Goal: Task Accomplishment & Management: Manage account settings

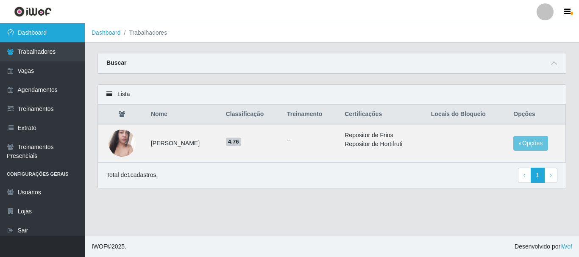
click at [62, 36] on link "Dashboard" at bounding box center [42, 32] width 85 height 19
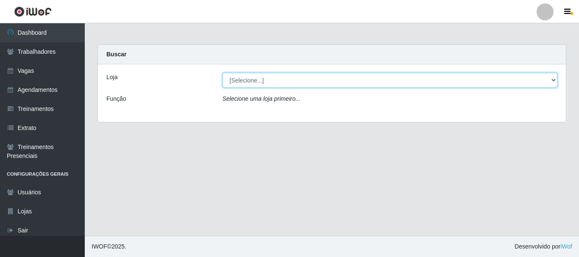
drag, startPoint x: 253, startPoint y: 87, endPoint x: 262, endPoint y: 83, distance: 9.5
click at [262, 83] on select "[Selecione...] [GEOGRAPHIC_DATA]" at bounding box center [389, 80] width 335 height 15
select select "279"
click at [222, 73] on select "[Selecione...] [GEOGRAPHIC_DATA]" at bounding box center [389, 80] width 335 height 15
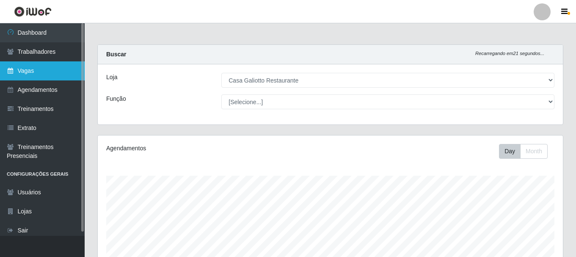
click at [61, 73] on link "Vagas" at bounding box center [42, 70] width 85 height 19
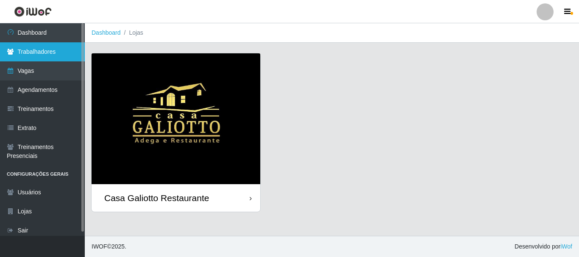
click at [57, 58] on link "Trabalhadores" at bounding box center [42, 51] width 85 height 19
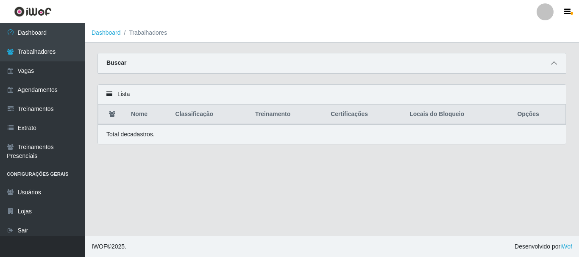
click at [557, 64] on span at bounding box center [553, 63] width 10 height 10
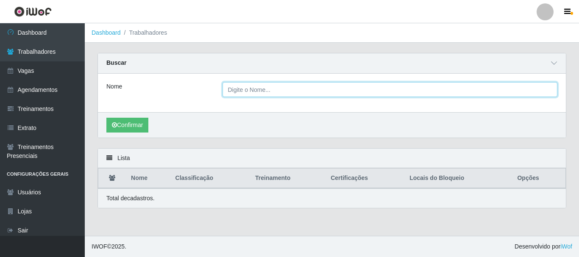
click at [362, 91] on input "Nome" at bounding box center [389, 89] width 335 height 15
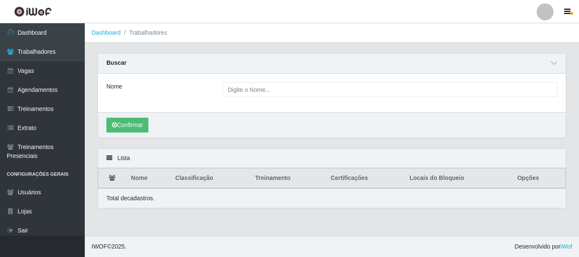
click at [230, 109] on div "Nome" at bounding box center [332, 93] width 468 height 39
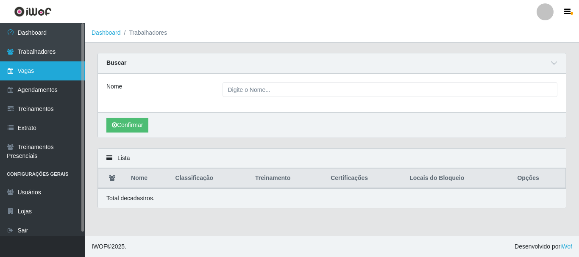
click at [39, 77] on link "Vagas" at bounding box center [42, 70] width 85 height 19
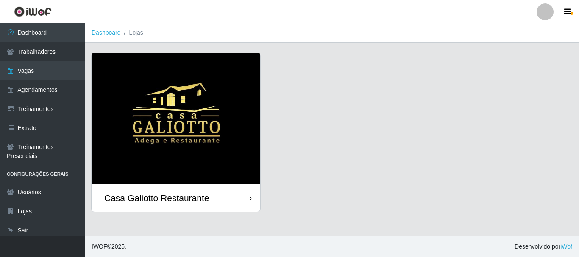
click at [155, 203] on div "Casa Galiotto Restaurante" at bounding box center [156, 198] width 105 height 11
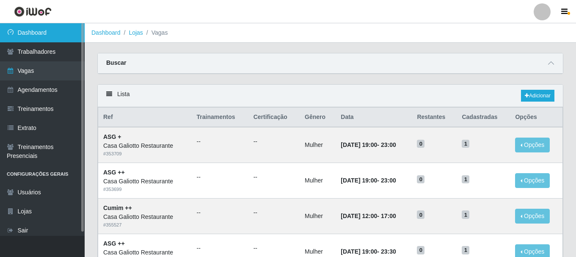
click at [24, 36] on link "Dashboard" at bounding box center [42, 32] width 85 height 19
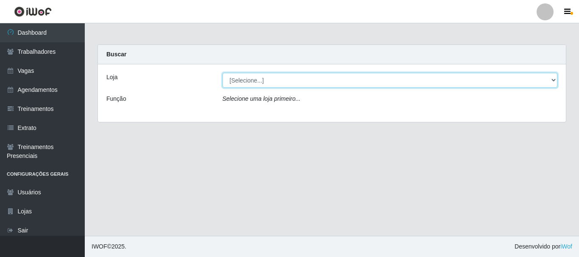
click at [429, 86] on select "[Selecione...] [GEOGRAPHIC_DATA]" at bounding box center [389, 80] width 335 height 15
select select "279"
click at [222, 73] on select "[Selecione...] [GEOGRAPHIC_DATA]" at bounding box center [389, 80] width 335 height 15
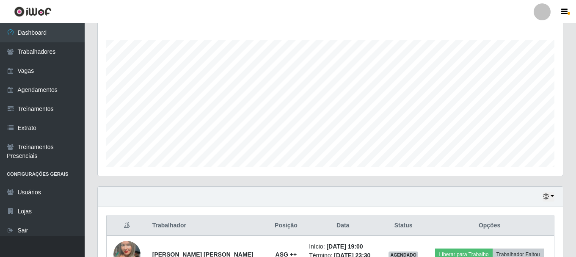
scroll to position [192, 0]
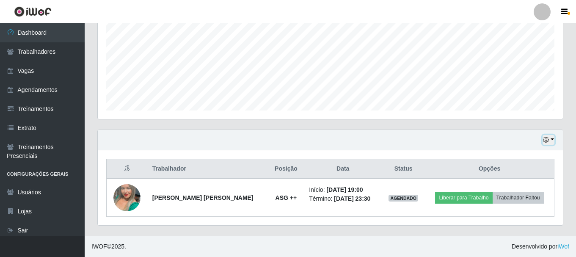
click at [550, 141] on button "button" at bounding box center [549, 140] width 12 height 10
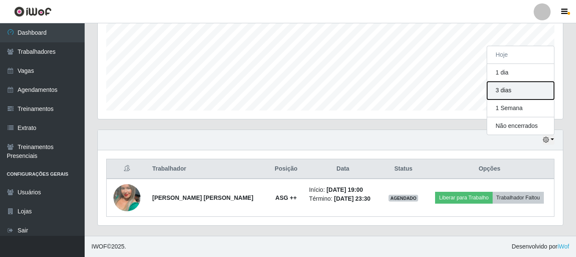
click at [514, 92] on button "3 dias" at bounding box center [520, 91] width 67 height 18
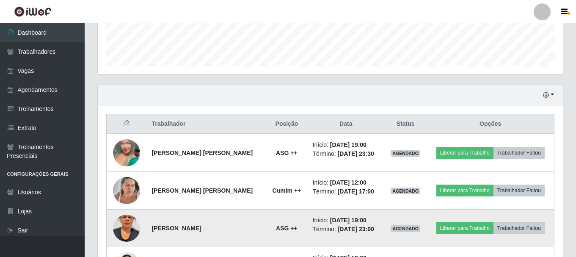
scroll to position [305, 0]
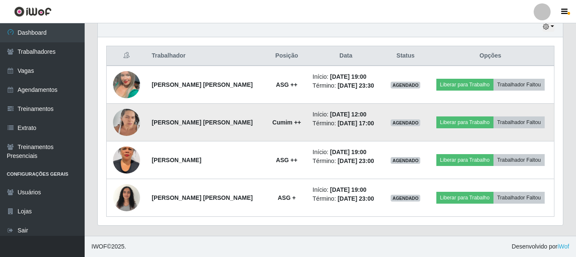
click at [129, 120] on img at bounding box center [126, 122] width 27 height 36
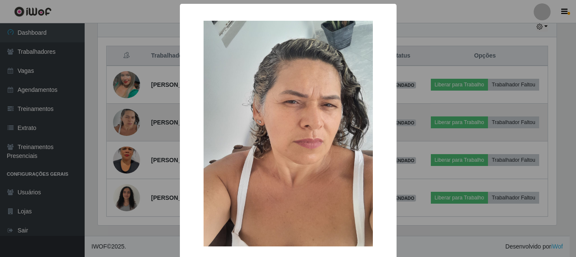
scroll to position [176, 461]
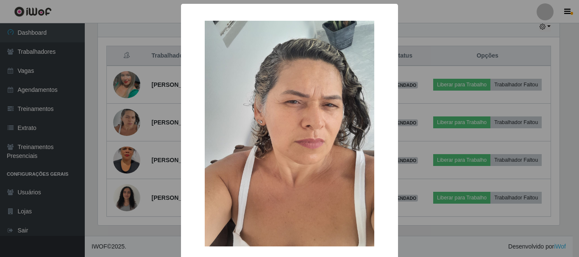
click at [144, 173] on div "× OK Cancel" at bounding box center [289, 128] width 579 height 257
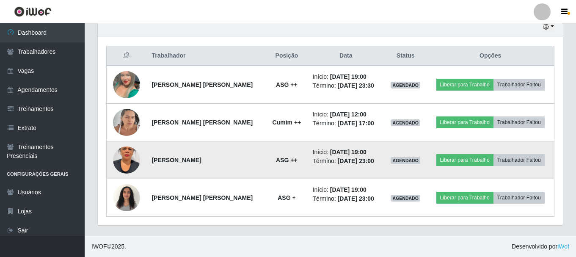
scroll to position [176, 465]
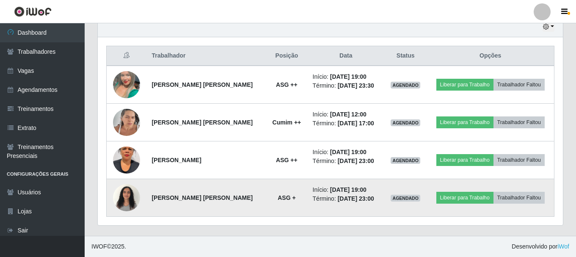
click at [125, 193] on img at bounding box center [126, 198] width 27 height 36
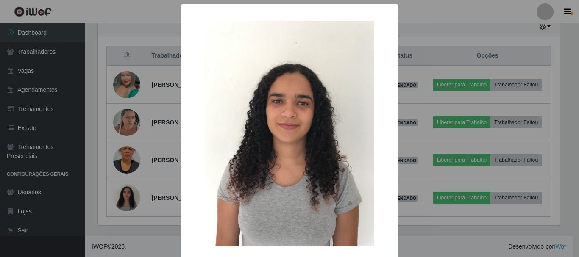
click at [125, 200] on div "× OK Cancel" at bounding box center [289, 128] width 579 height 257
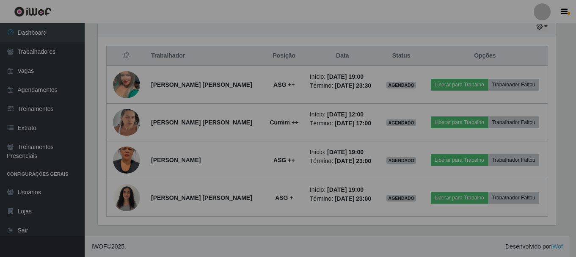
scroll to position [176, 465]
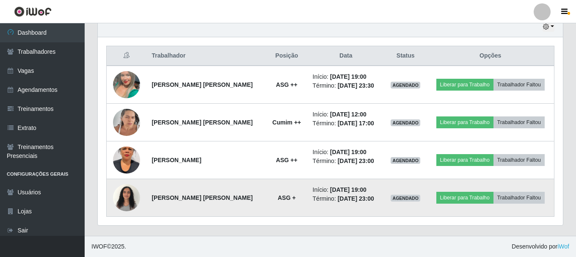
click at [133, 196] on img at bounding box center [126, 198] width 27 height 36
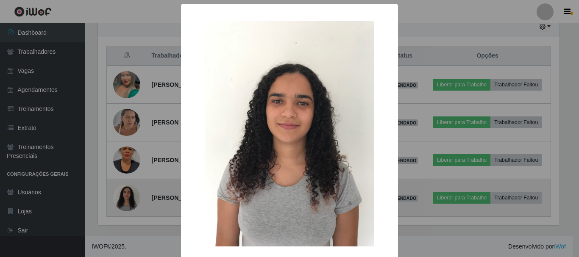
click at [133, 196] on div "× OK Cancel" at bounding box center [289, 128] width 579 height 257
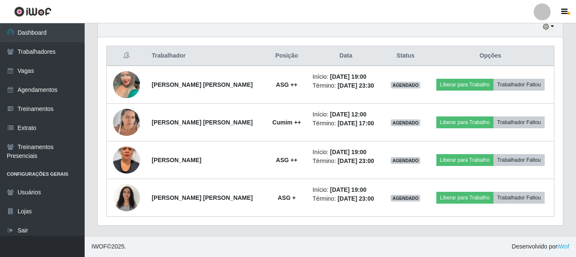
scroll to position [221, 0]
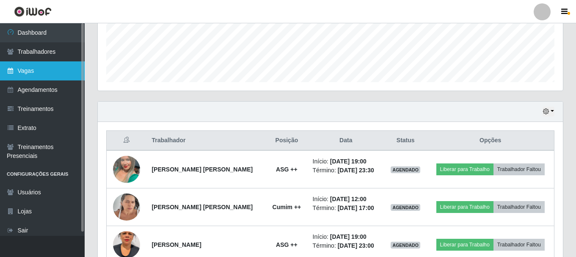
click at [47, 70] on link "Vagas" at bounding box center [42, 70] width 85 height 19
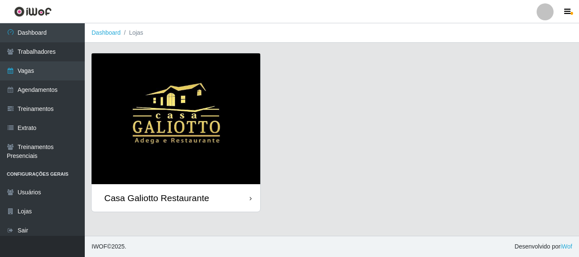
click at [241, 202] on div "Casa Galiotto Restaurante" at bounding box center [175, 198] width 169 height 28
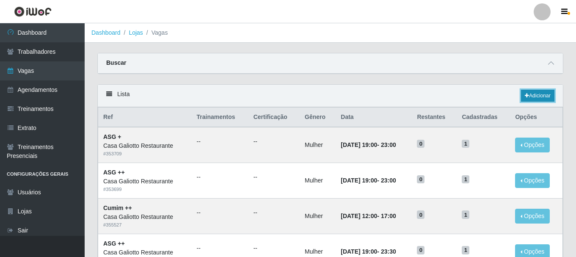
click at [532, 90] on link "Adicionar" at bounding box center [537, 96] width 33 height 12
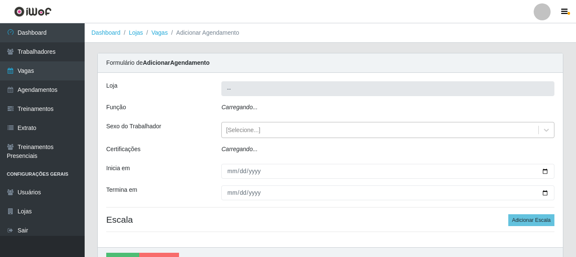
type input "Casa Galiotto Restaurante"
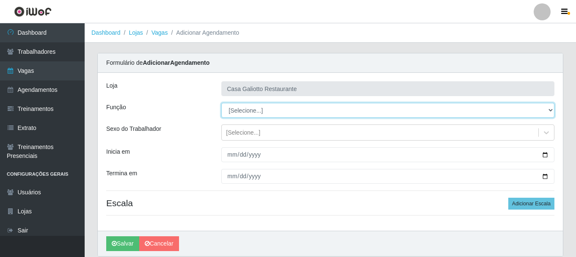
click at [285, 105] on select "[Selecione...] ASG ASG + ASG ++ Auxiliar de Cozinha Auxiliar de Cozinha + Auxil…" at bounding box center [387, 110] width 333 height 15
select select "92"
click at [221, 103] on select "[Selecione...] ASG ASG + ASG ++ Auxiliar de Cozinha Auxiliar de Cozinha + Auxil…" at bounding box center [387, 110] width 333 height 15
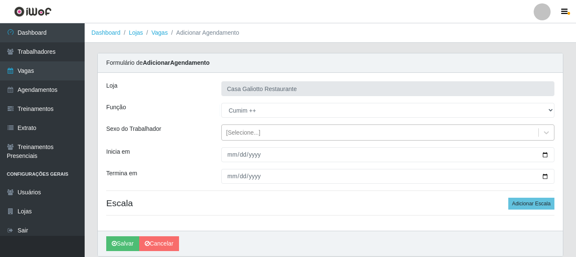
click at [285, 131] on div "[Selecione...]" at bounding box center [380, 133] width 317 height 14
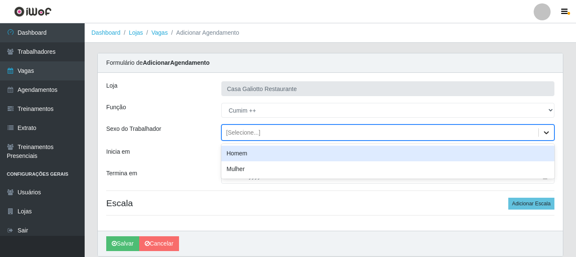
click at [544, 132] on icon at bounding box center [547, 132] width 8 height 8
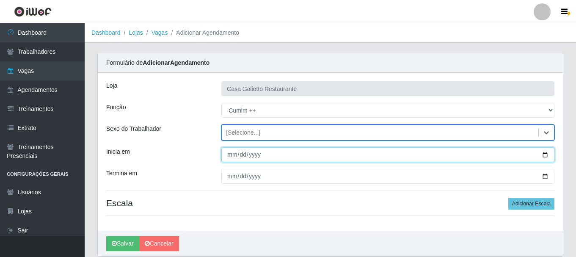
click at [543, 151] on input "Inicia em" at bounding box center [387, 154] width 333 height 15
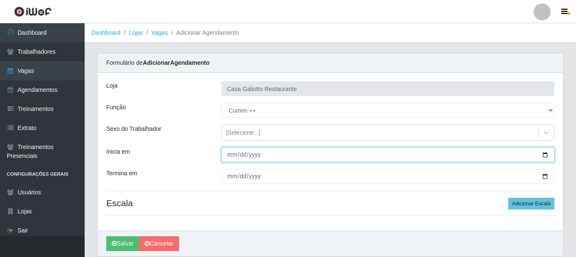
type input "2025-10-04"
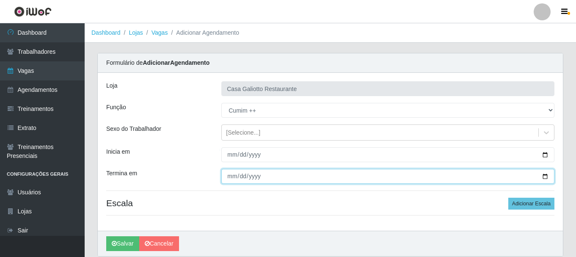
click at [545, 174] on input "Termina em" at bounding box center [387, 176] width 333 height 15
type input "2025-10-04"
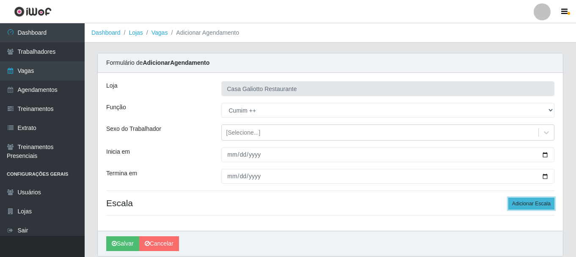
click at [533, 203] on button "Adicionar Escala" at bounding box center [532, 204] width 46 height 12
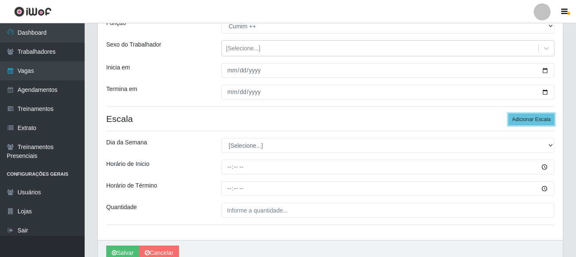
scroll to position [85, 0]
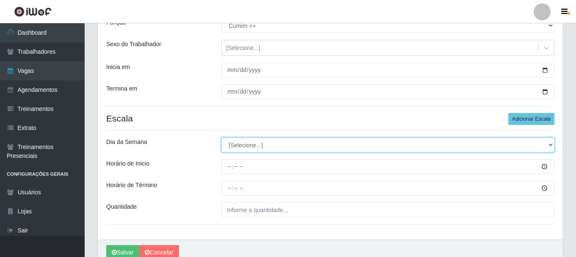
click at [255, 144] on select "[Selecione...] Segunda Terça Quarta Quinta Sexta Sábado Domingo" at bounding box center [387, 145] width 333 height 15
select select "6"
click at [221, 138] on select "[Selecione...] Segunda Terça Quarta Quinta Sexta Sábado Domingo" at bounding box center [387, 145] width 333 height 15
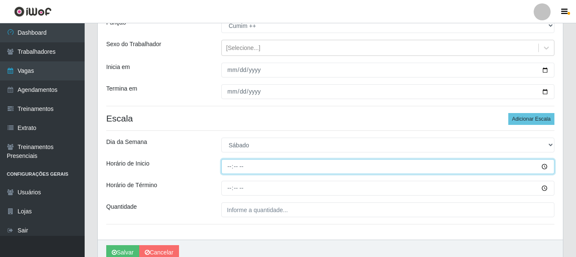
click at [230, 167] on input "Horário de Inicio" at bounding box center [387, 166] width 333 height 15
type input "13:00"
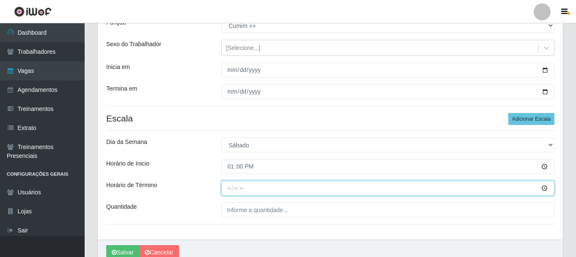
click at [232, 188] on input "Horário de Término" at bounding box center [387, 188] width 333 height 15
type input "17:00"
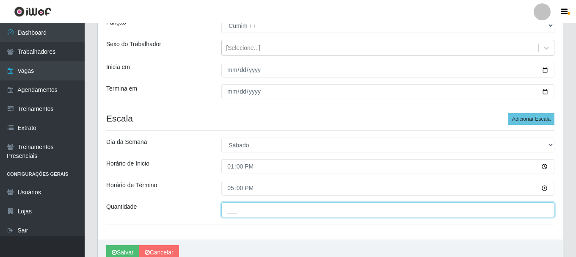
click at [243, 212] on input "___" at bounding box center [387, 209] width 333 height 15
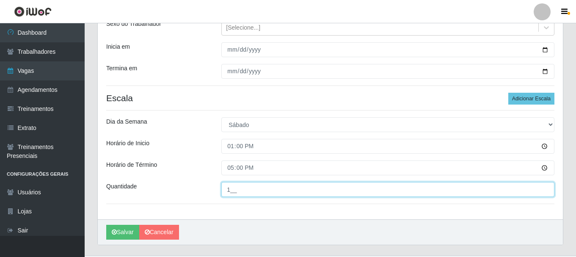
scroll to position [125, 0]
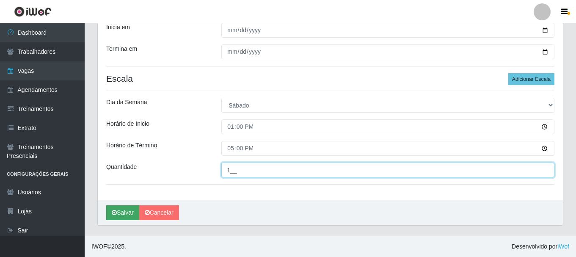
type input "1__"
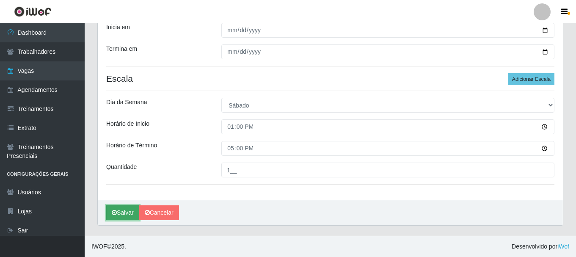
click at [114, 216] on icon "submit" at bounding box center [114, 213] width 5 height 6
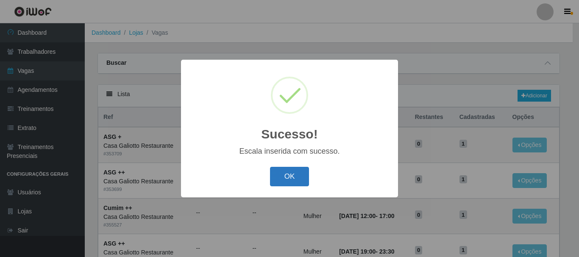
click at [291, 181] on button "OK" at bounding box center [289, 177] width 39 height 20
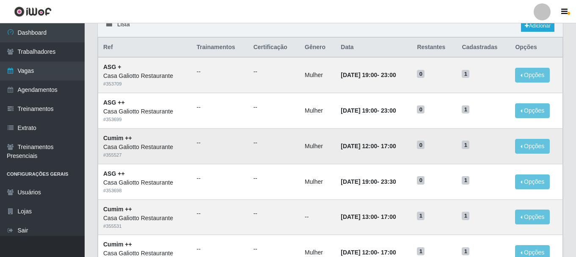
scroll to position [85, 0]
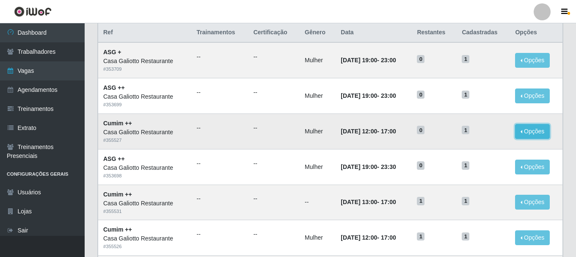
click at [532, 135] on button "Opções" at bounding box center [532, 131] width 35 height 15
click at [474, 132] on link "Editar" at bounding box center [468, 133] width 24 height 7
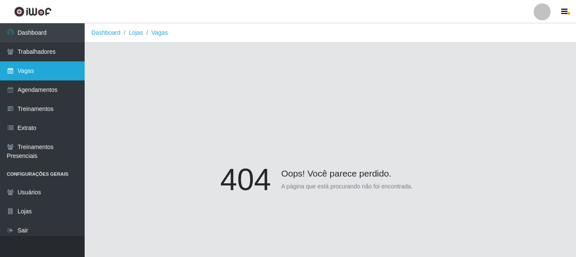
click at [37, 67] on link "Vagas" at bounding box center [42, 70] width 85 height 19
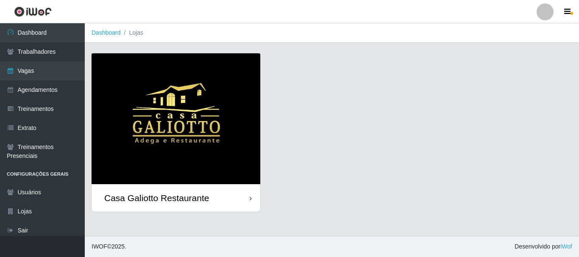
click at [228, 195] on div "Casa Galiotto Restaurante" at bounding box center [175, 198] width 169 height 28
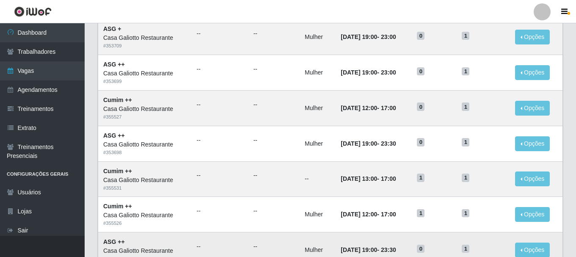
scroll to position [127, 0]
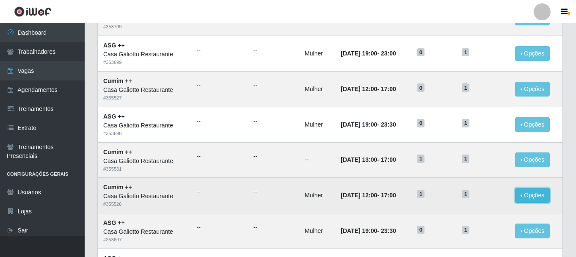
click at [531, 200] on button "Opções" at bounding box center [532, 195] width 35 height 15
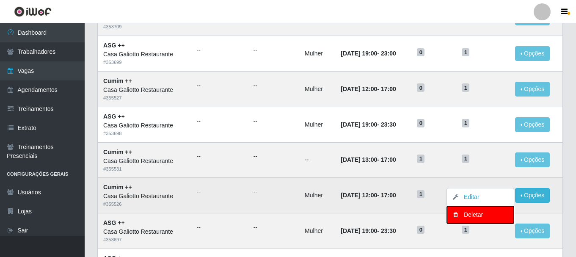
click at [495, 221] on button "Deletar" at bounding box center [480, 214] width 67 height 17
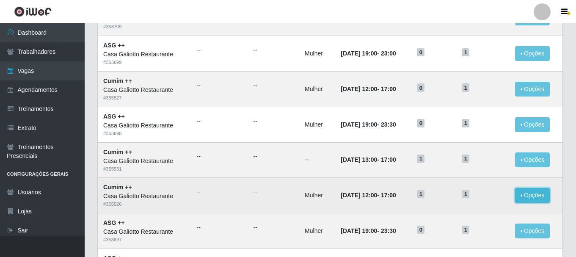
click at [541, 196] on button "Opções" at bounding box center [532, 195] width 35 height 15
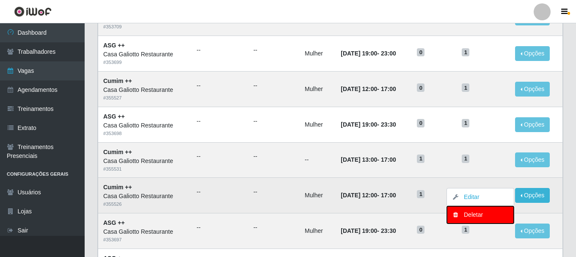
click at [485, 214] on div "Deletar" at bounding box center [481, 214] width 50 height 9
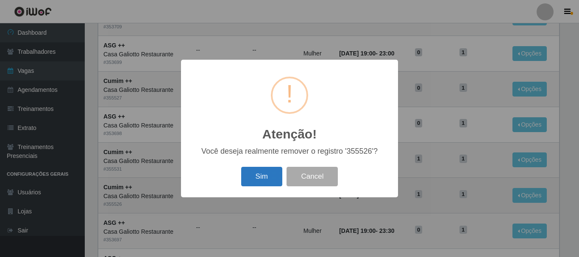
click at [261, 175] on button "Sim" at bounding box center [261, 177] width 41 height 20
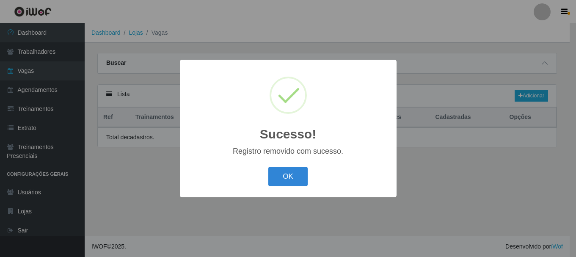
scroll to position [0, 0]
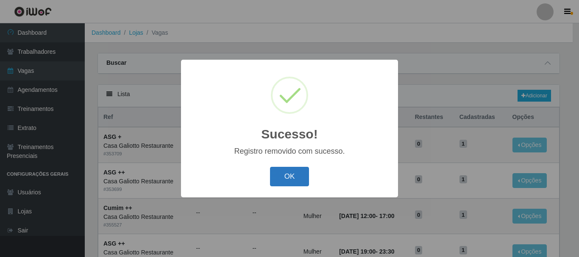
click at [289, 175] on button "OK" at bounding box center [289, 177] width 39 height 20
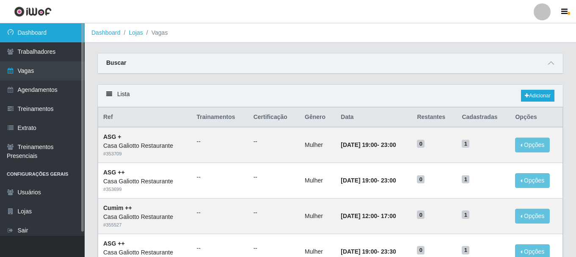
click at [44, 34] on link "Dashboard" at bounding box center [42, 32] width 85 height 19
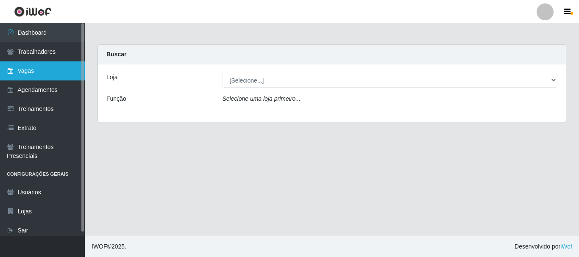
click at [42, 74] on link "Vagas" at bounding box center [42, 70] width 85 height 19
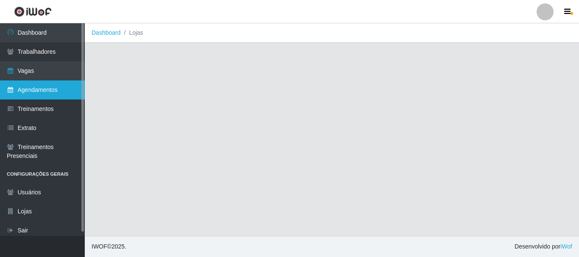
click at [31, 89] on link "Agendamentos" at bounding box center [42, 89] width 85 height 19
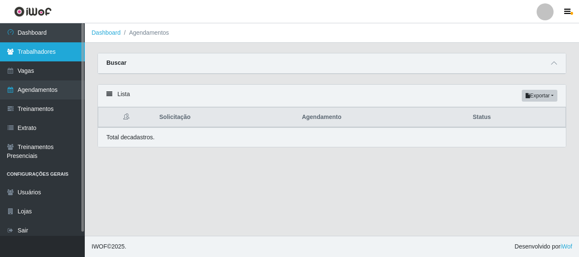
click at [38, 58] on link "Trabalhadores" at bounding box center [42, 51] width 85 height 19
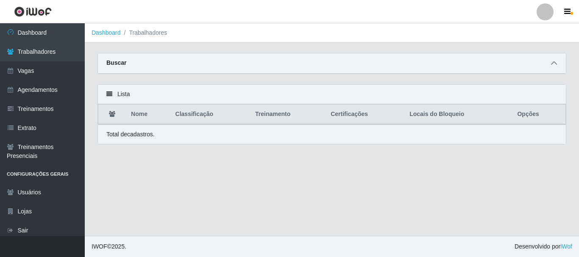
click at [551, 63] on icon at bounding box center [554, 63] width 6 height 6
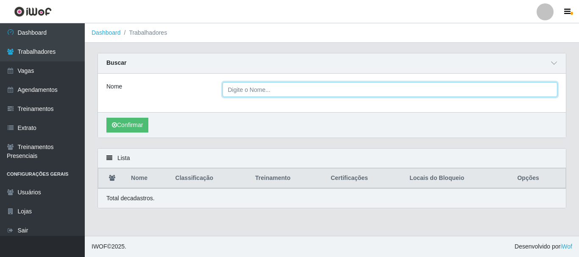
click at [322, 84] on input "Nome" at bounding box center [389, 89] width 335 height 15
type input "Mylena"
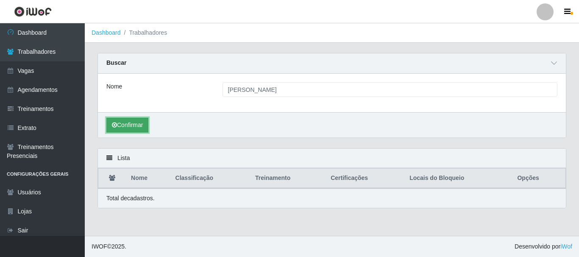
click at [143, 127] on button "Confirmar" at bounding box center [127, 125] width 42 height 15
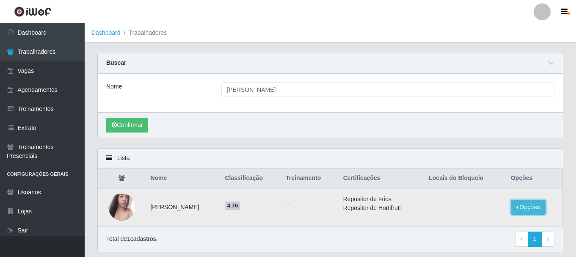
click at [543, 204] on button "Opções" at bounding box center [528, 207] width 35 height 15
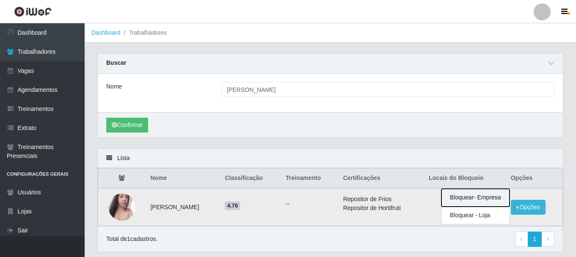
click at [483, 191] on button "Bloquear - Empresa" at bounding box center [476, 198] width 68 height 18
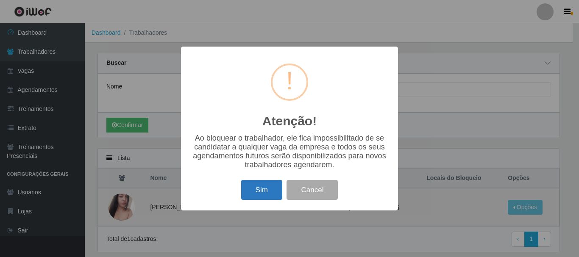
click at [266, 189] on button "Sim" at bounding box center [261, 190] width 41 height 20
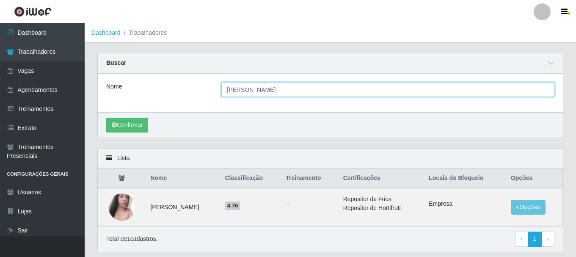
click at [262, 93] on input "Mylena" at bounding box center [387, 89] width 333 height 15
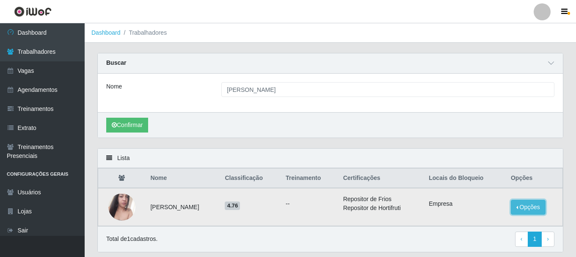
click at [535, 206] on button "Opções" at bounding box center [528, 207] width 35 height 15
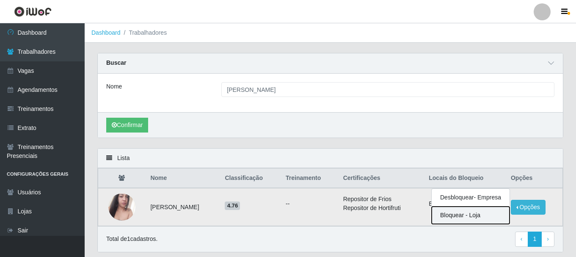
click at [483, 214] on button "Bloquear - Loja" at bounding box center [471, 215] width 78 height 17
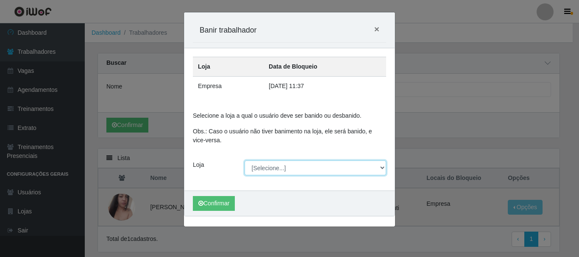
click at [264, 167] on select "[Selecione...] [GEOGRAPHIC_DATA]" at bounding box center [315, 168] width 142 height 15
select select "279"
click at [244, 161] on select "[Selecione...] [GEOGRAPHIC_DATA]" at bounding box center [315, 168] width 142 height 15
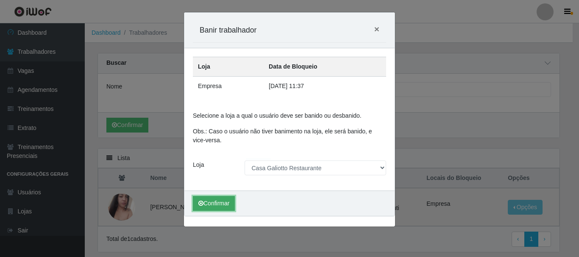
click at [216, 207] on button "Confirmar" at bounding box center [214, 203] width 42 height 15
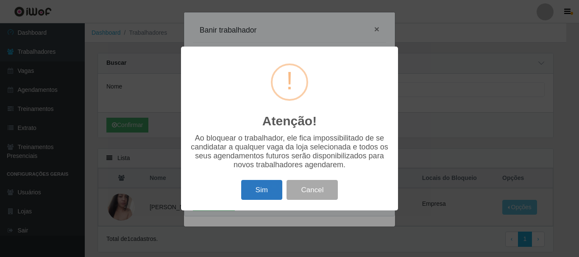
click at [257, 190] on button "Sim" at bounding box center [261, 190] width 41 height 20
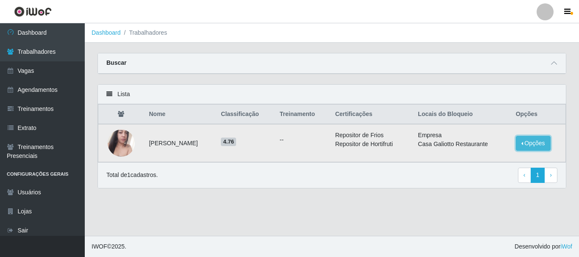
click at [520, 145] on button "Opções" at bounding box center [532, 143] width 35 height 15
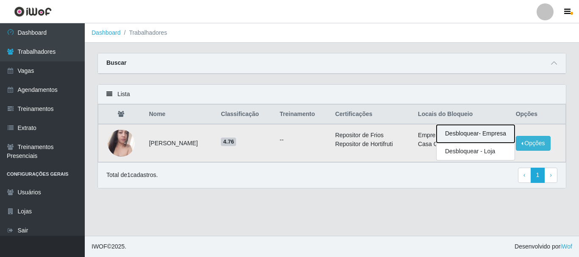
click at [493, 143] on button "Desbloquear - Empresa" at bounding box center [475, 134] width 78 height 18
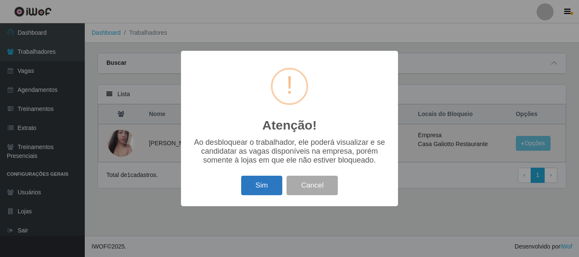
click at [263, 185] on button "Sim" at bounding box center [261, 186] width 41 height 20
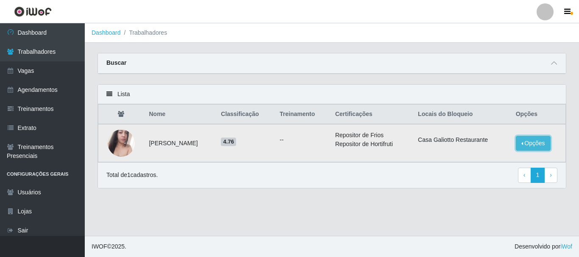
click at [537, 145] on button "Opções" at bounding box center [532, 143] width 35 height 15
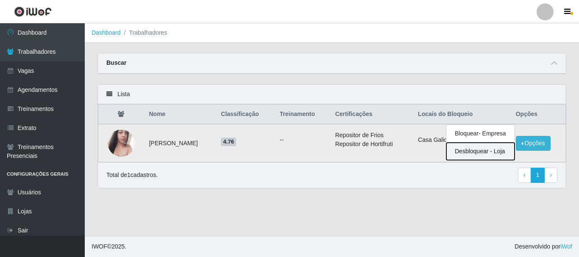
click at [468, 155] on button "Desbloquear - Loja" at bounding box center [480, 151] width 68 height 17
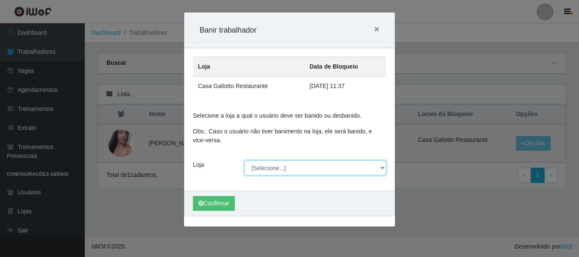
click at [286, 172] on select "[Selecione...] [GEOGRAPHIC_DATA]" at bounding box center [315, 168] width 142 height 15
select select "279"
click at [244, 161] on select "[Selecione...] [GEOGRAPHIC_DATA]" at bounding box center [315, 168] width 142 height 15
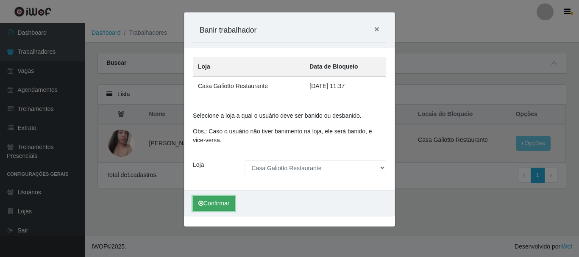
click at [212, 205] on button "Confirmar" at bounding box center [214, 203] width 42 height 15
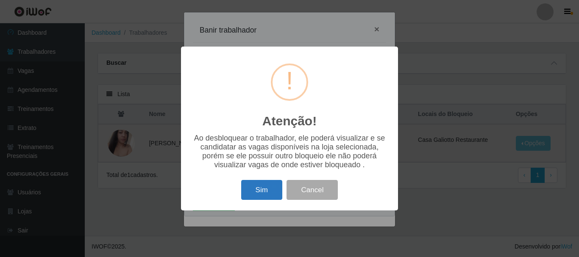
click at [258, 192] on button "Sim" at bounding box center [261, 190] width 41 height 20
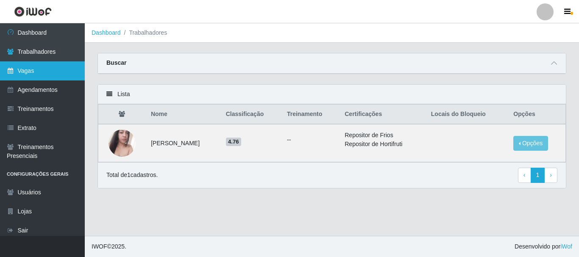
click at [52, 72] on link "Vagas" at bounding box center [42, 70] width 85 height 19
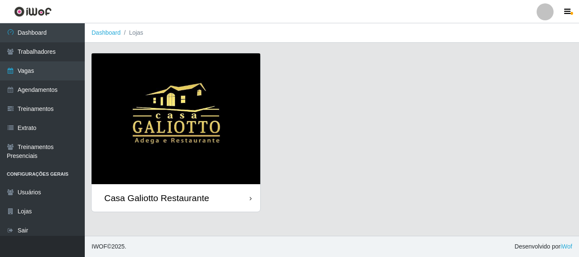
click at [208, 202] on div "Casa Galiotto Restaurante" at bounding box center [156, 198] width 105 height 11
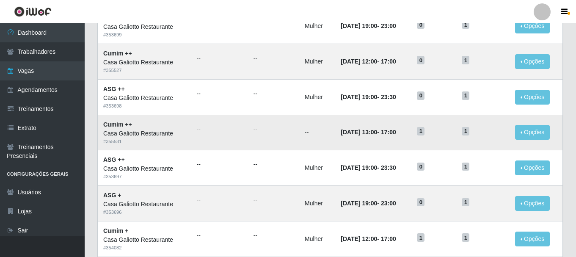
scroll to position [169, 0]
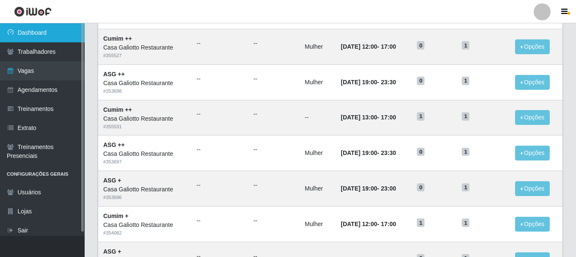
click at [30, 39] on link "Dashboard" at bounding box center [42, 32] width 85 height 19
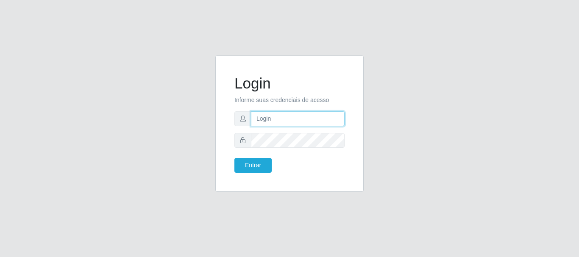
click at [279, 123] on input "text" at bounding box center [298, 118] width 94 height 15
drag, startPoint x: 291, startPoint y: 118, endPoint x: 326, endPoint y: 125, distance: 35.9
click at [326, 125] on input "ian@galiottoAa123456" at bounding box center [298, 118] width 94 height 15
type input "[PERSON_NAME]@[PERSON_NAME]"
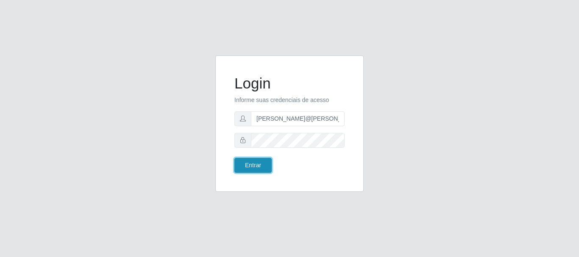
click at [269, 164] on button "Entrar" at bounding box center [252, 165] width 37 height 15
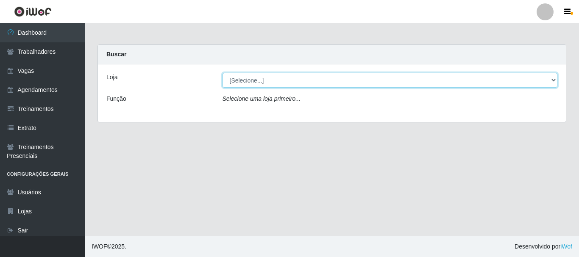
click at [260, 78] on select "[Selecione...] [GEOGRAPHIC_DATA]" at bounding box center [389, 80] width 335 height 15
select select "279"
click at [222, 73] on select "[Selecione...] [GEOGRAPHIC_DATA]" at bounding box center [389, 80] width 335 height 15
click at [289, 80] on select "[Selecione...] [GEOGRAPHIC_DATA]" at bounding box center [389, 80] width 335 height 15
select select "279"
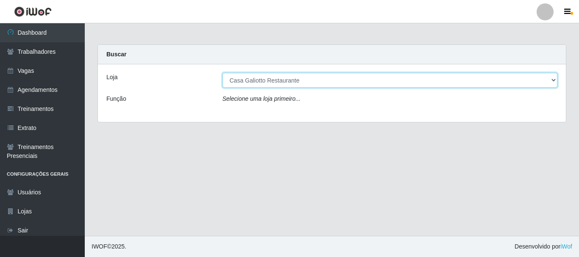
click at [222, 73] on select "[Selecione...] [GEOGRAPHIC_DATA]" at bounding box center [389, 80] width 335 height 15
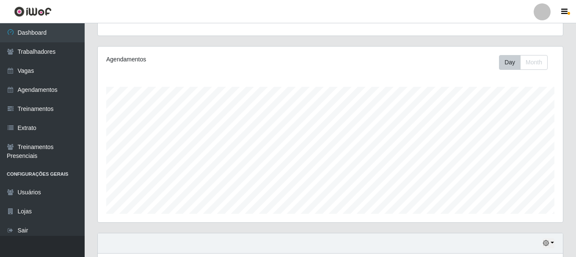
scroll to position [192, 0]
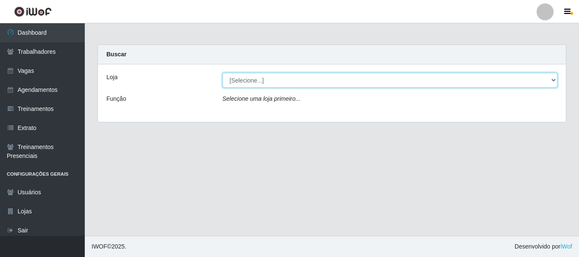
click at [331, 84] on select "[Selecione...] [GEOGRAPHIC_DATA]" at bounding box center [389, 80] width 335 height 15
click at [222, 73] on select "[Selecione...] [GEOGRAPHIC_DATA]" at bounding box center [389, 80] width 335 height 15
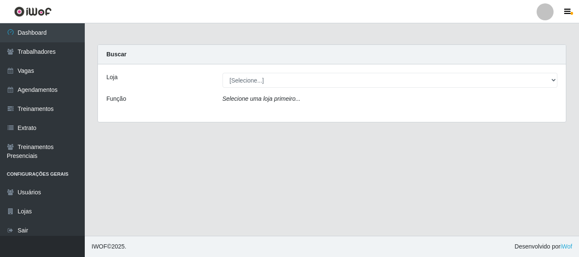
click at [335, 105] on div "Selecione uma loja primeiro..." at bounding box center [390, 100] width 348 height 12
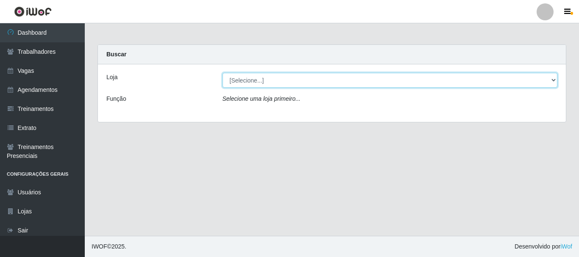
click at [324, 81] on select "[Selecione...] [GEOGRAPHIC_DATA]" at bounding box center [389, 80] width 335 height 15
select select "279"
click at [222, 73] on select "[Selecione...] [GEOGRAPHIC_DATA]" at bounding box center [389, 80] width 335 height 15
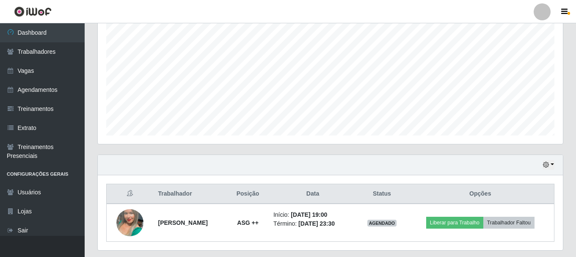
scroll to position [192, 0]
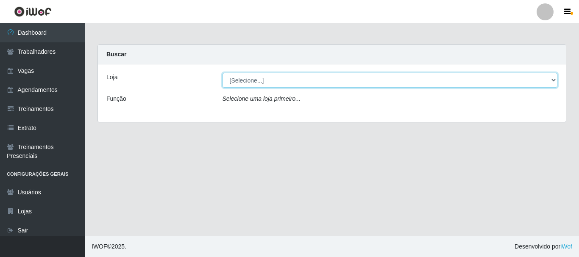
click at [351, 83] on select "[Selecione...] [GEOGRAPHIC_DATA]" at bounding box center [389, 80] width 335 height 15
select select "279"
click at [222, 73] on select "[Selecione...] [GEOGRAPHIC_DATA]" at bounding box center [389, 80] width 335 height 15
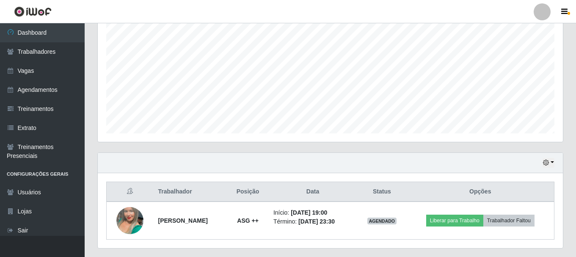
scroll to position [192, 0]
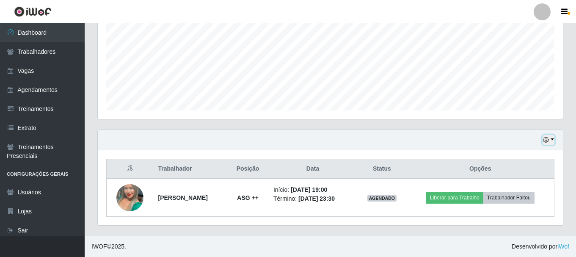
click at [553, 139] on button "button" at bounding box center [549, 140] width 12 height 10
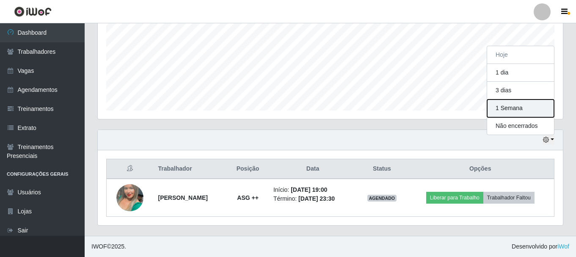
click at [531, 113] on button "1 Semana" at bounding box center [520, 109] width 67 height 18
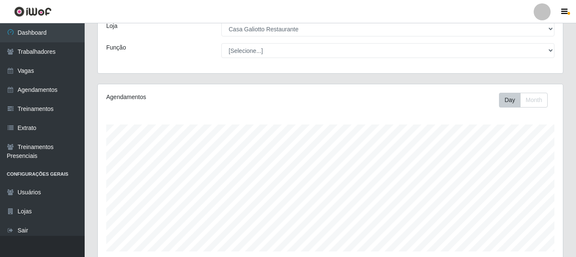
scroll to position [0, 0]
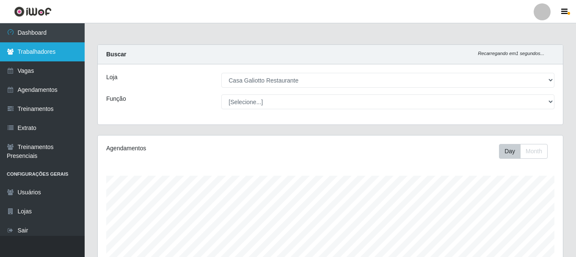
click at [50, 55] on link "Trabalhadores" at bounding box center [42, 51] width 85 height 19
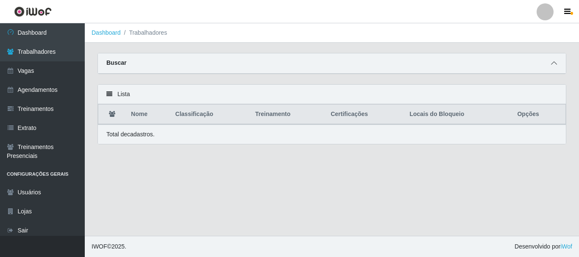
click at [554, 66] on icon at bounding box center [554, 63] width 6 height 6
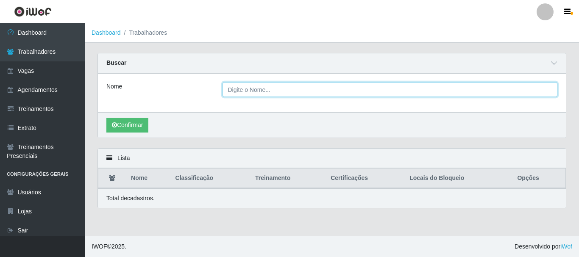
click at [270, 94] on input "Nome" at bounding box center [389, 89] width 335 height 15
type input "[PERSON_NAME]"
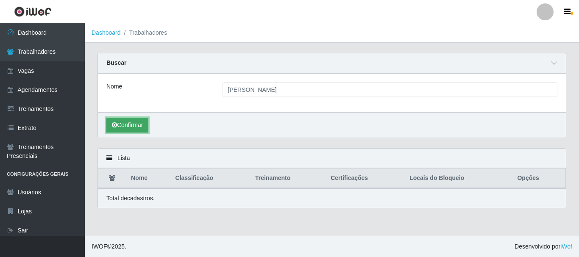
click at [140, 128] on button "Confirmar" at bounding box center [127, 125] width 42 height 15
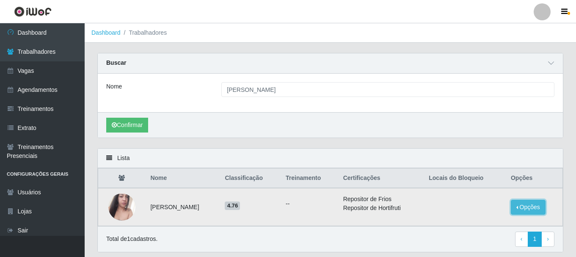
click at [543, 210] on button "Opções" at bounding box center [528, 207] width 35 height 15
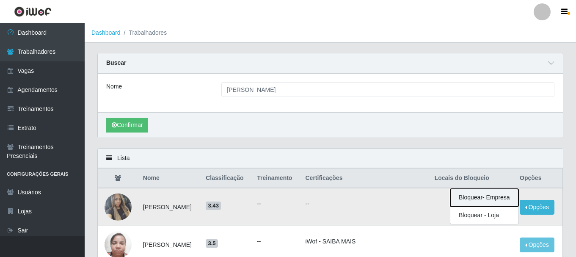
click at [498, 202] on button "Bloquear - Empresa" at bounding box center [485, 198] width 68 height 18
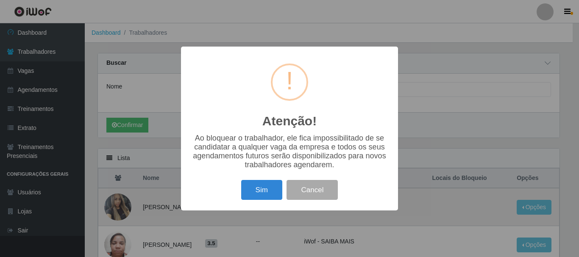
click at [487, 134] on div "Atenção! × Ao bloquear o trabalhador, ele fica impossibilitado de se candidatar…" at bounding box center [289, 128] width 579 height 257
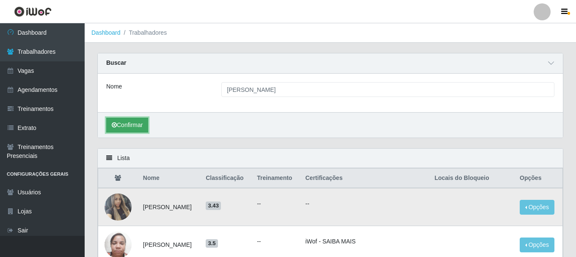
click at [141, 120] on button "Confirmar" at bounding box center [127, 125] width 42 height 15
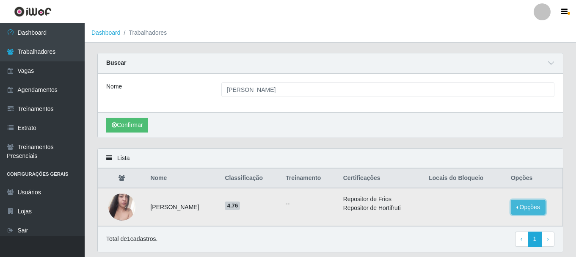
click at [540, 204] on button "Opções" at bounding box center [528, 207] width 35 height 15
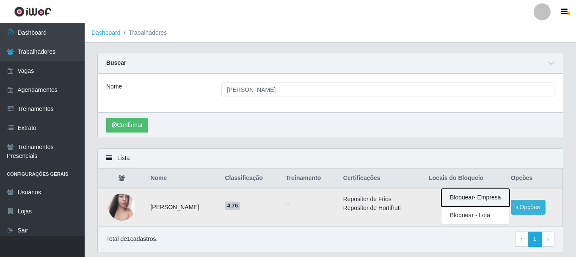
click at [478, 193] on button "Bloquear - Empresa" at bounding box center [476, 198] width 68 height 18
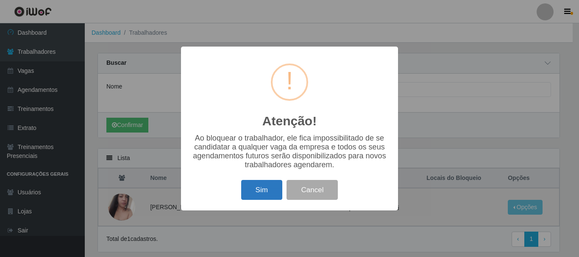
click at [271, 196] on button "Sim" at bounding box center [261, 190] width 41 height 20
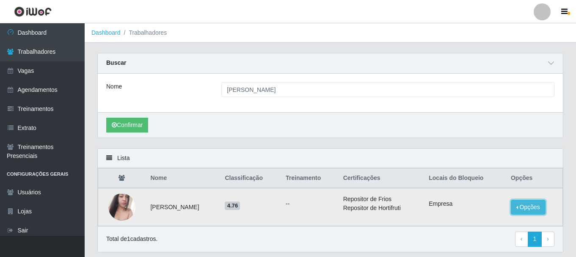
click at [518, 205] on button "Opções" at bounding box center [528, 207] width 35 height 15
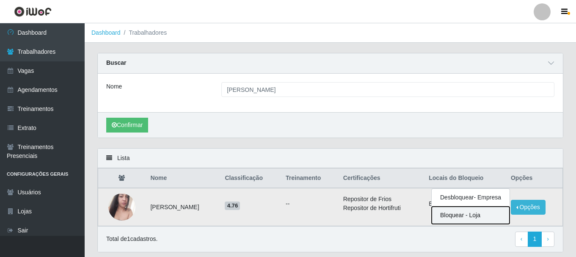
click at [498, 209] on button "Bloquear - Loja" at bounding box center [471, 215] width 78 height 17
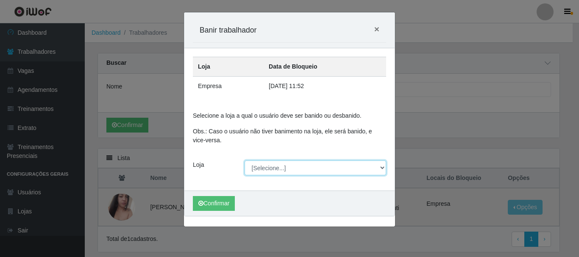
click at [302, 170] on select "[Selecione...] [GEOGRAPHIC_DATA]" at bounding box center [315, 168] width 142 height 15
select select "279"
click at [244, 161] on select "[Selecione...] [GEOGRAPHIC_DATA]" at bounding box center [315, 168] width 142 height 15
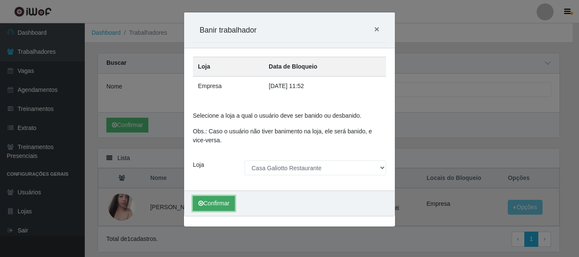
click at [221, 204] on button "Confirmar" at bounding box center [214, 203] width 42 height 15
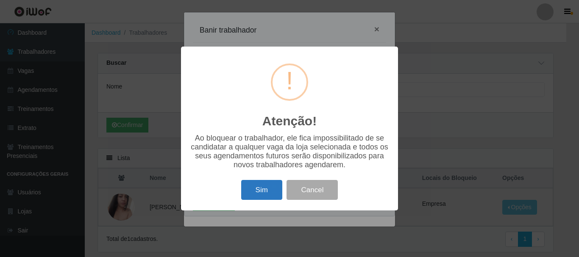
click at [274, 187] on button "Sim" at bounding box center [261, 190] width 41 height 20
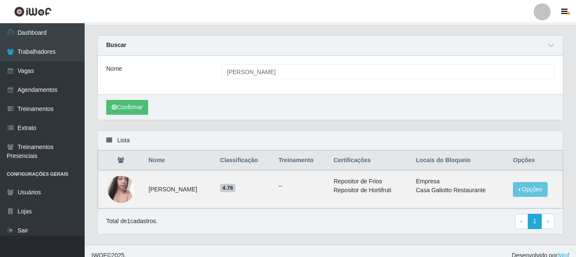
scroll to position [27, 0]
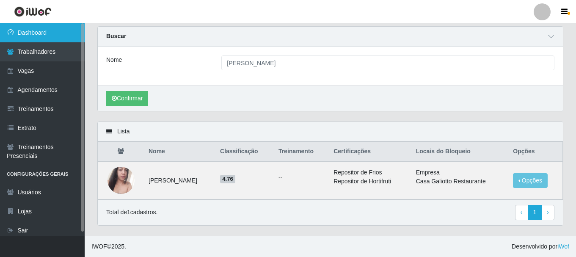
click at [66, 26] on link "Dashboard" at bounding box center [42, 32] width 85 height 19
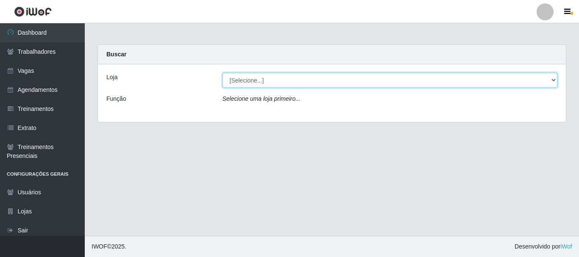
click at [284, 75] on select "[Selecione...] [GEOGRAPHIC_DATA]" at bounding box center [389, 80] width 335 height 15
select select "279"
click at [222, 73] on select "[Selecione...] [GEOGRAPHIC_DATA]" at bounding box center [389, 80] width 335 height 15
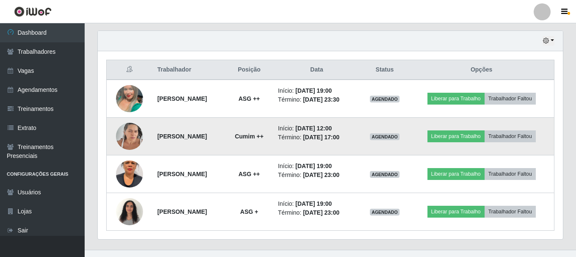
scroll to position [305, 0]
